Goal: Task Accomplishment & Management: Manage account settings

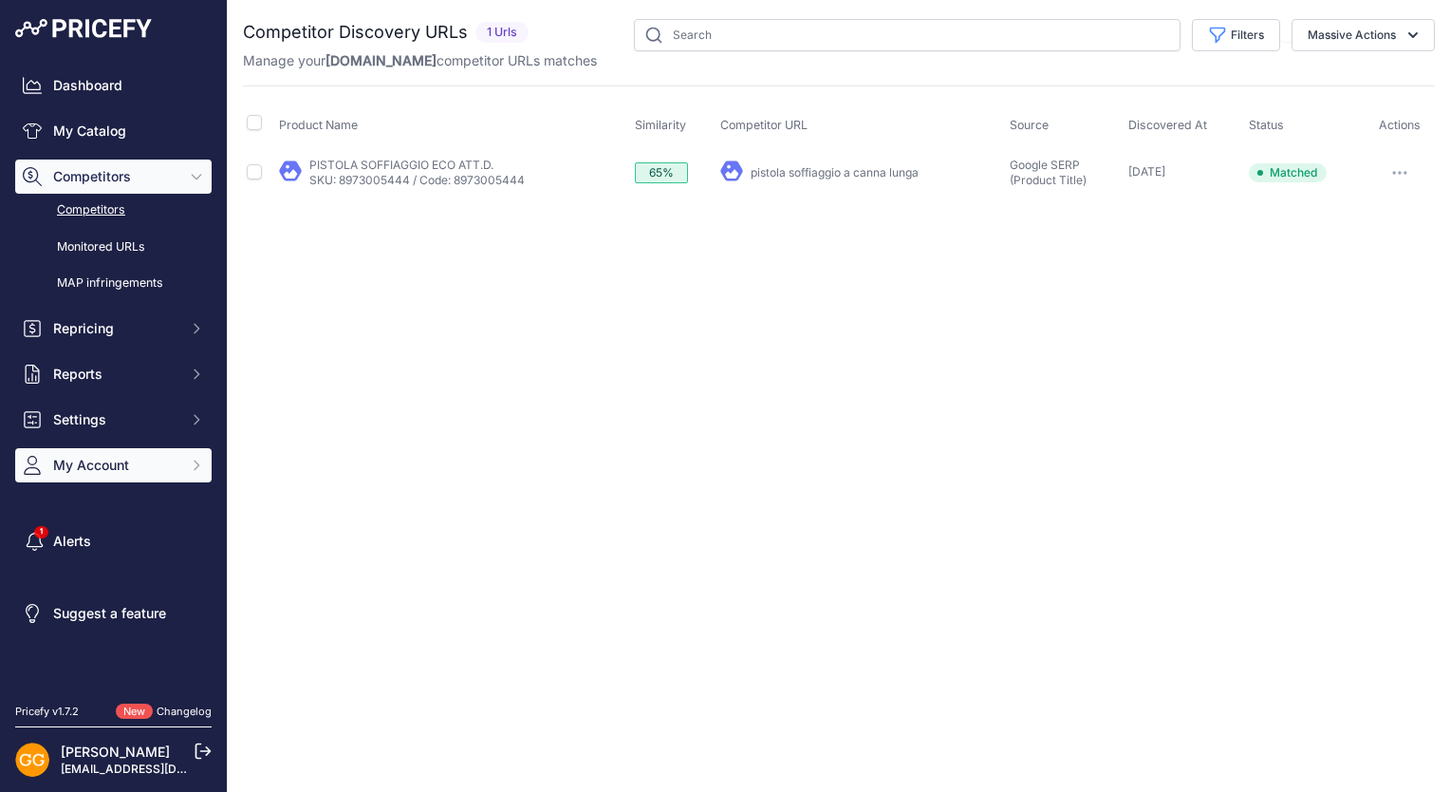
click at [148, 453] on button "My Account" at bounding box center [113, 465] width 196 height 34
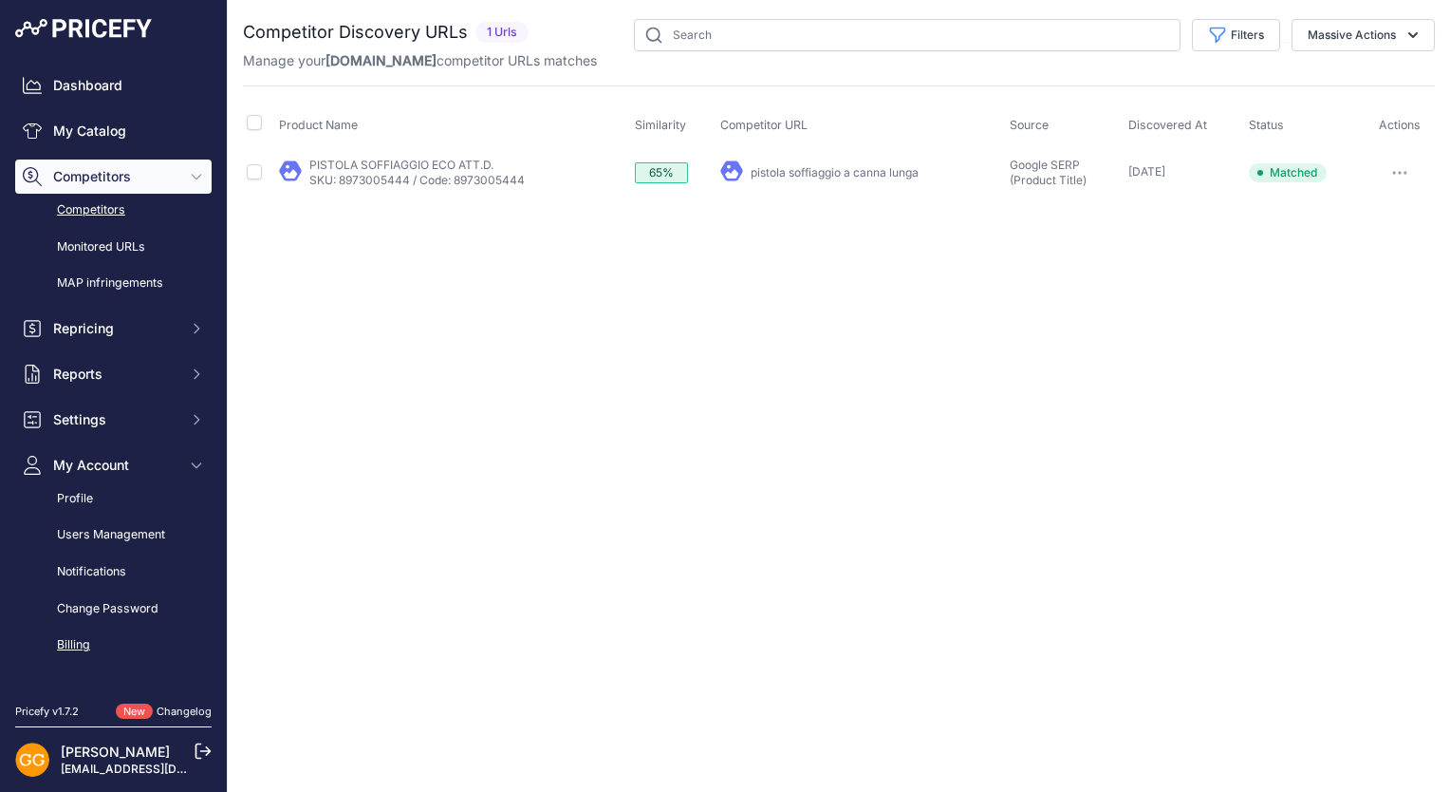
click at [84, 640] on link "Billing" at bounding box center [113, 644] width 196 height 33
